Goal: Use online tool/utility: Utilize a website feature to perform a specific function

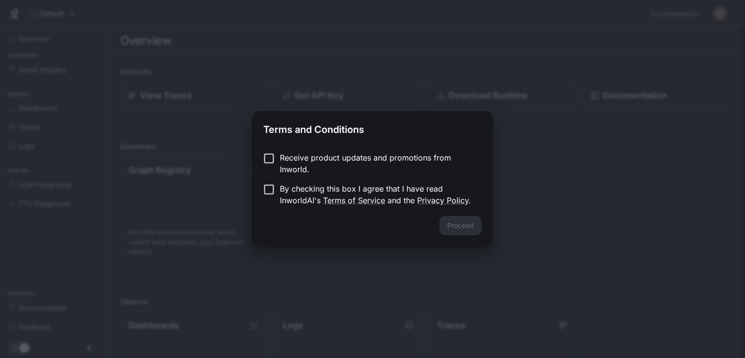
click at [259, 193] on div "Receive product updates and promotions from Inworld. By checking this box I agr…" at bounding box center [373, 180] width 242 height 72
click at [470, 226] on button "Proceed" at bounding box center [461, 225] width 42 height 19
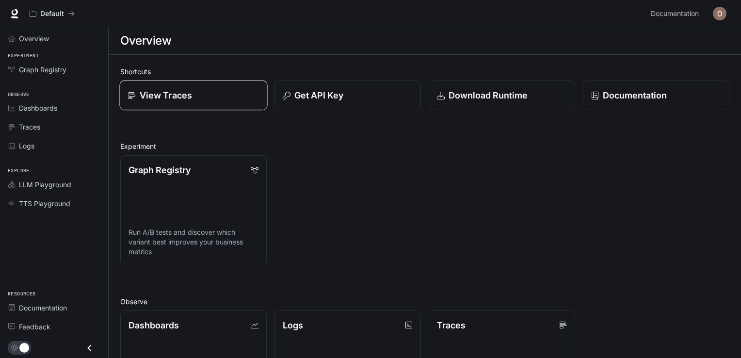
click at [234, 98] on div "View Traces" at bounding box center [194, 95] width 132 height 13
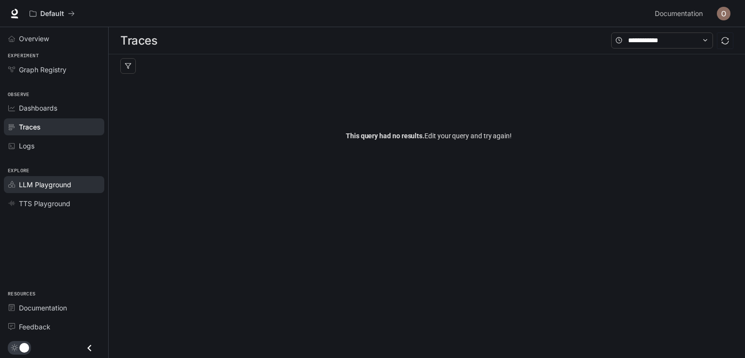
click at [56, 180] on span "LLM Playground" at bounding box center [45, 185] width 52 height 10
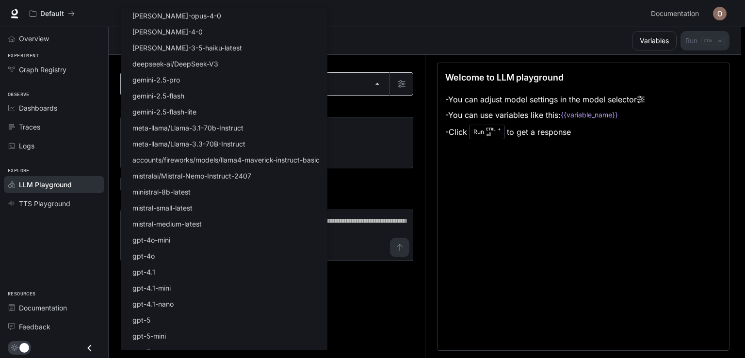
click at [378, 85] on body "Skip to main content Default Documentation Documentation Portal Overview Experi…" at bounding box center [372, 179] width 745 height 359
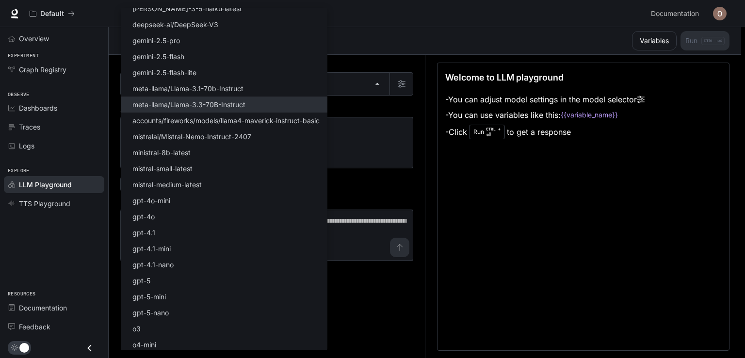
scroll to position [58, 0]
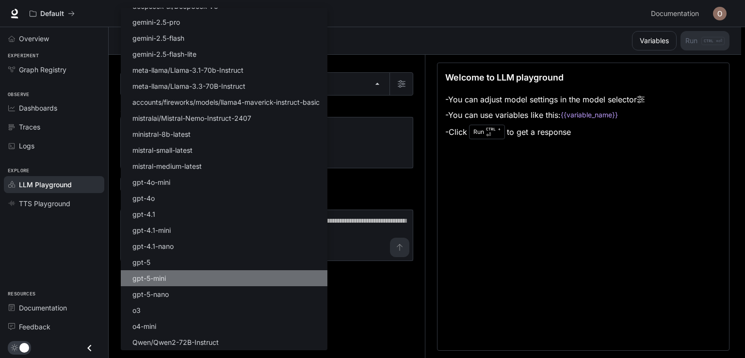
click at [224, 276] on li "gpt-5-mini" at bounding box center [224, 278] width 207 height 16
type input "**********"
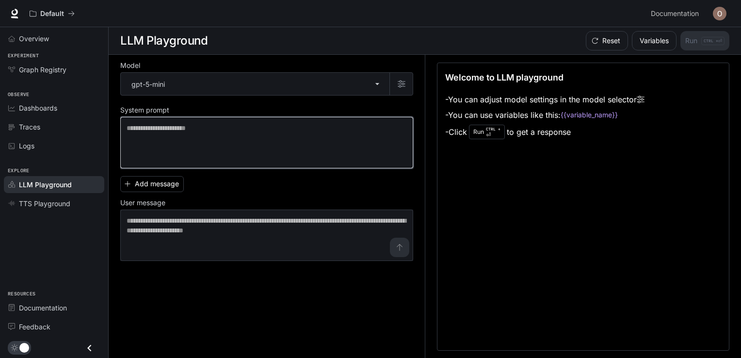
click at [286, 142] on textarea at bounding box center [267, 142] width 280 height 39
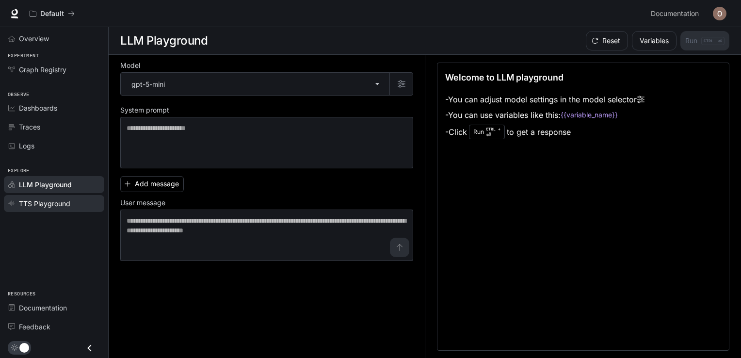
click at [64, 201] on span "TTS Playground" at bounding box center [44, 203] width 51 height 10
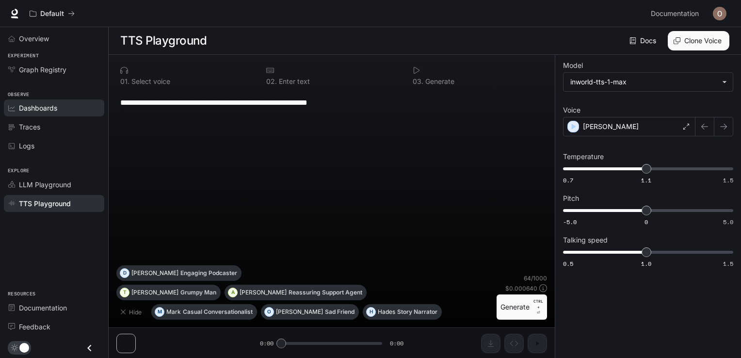
click at [35, 107] on span "Dashboards" at bounding box center [38, 108] width 38 height 10
